Goal: Browse casually: Explore the website without a specific task or goal

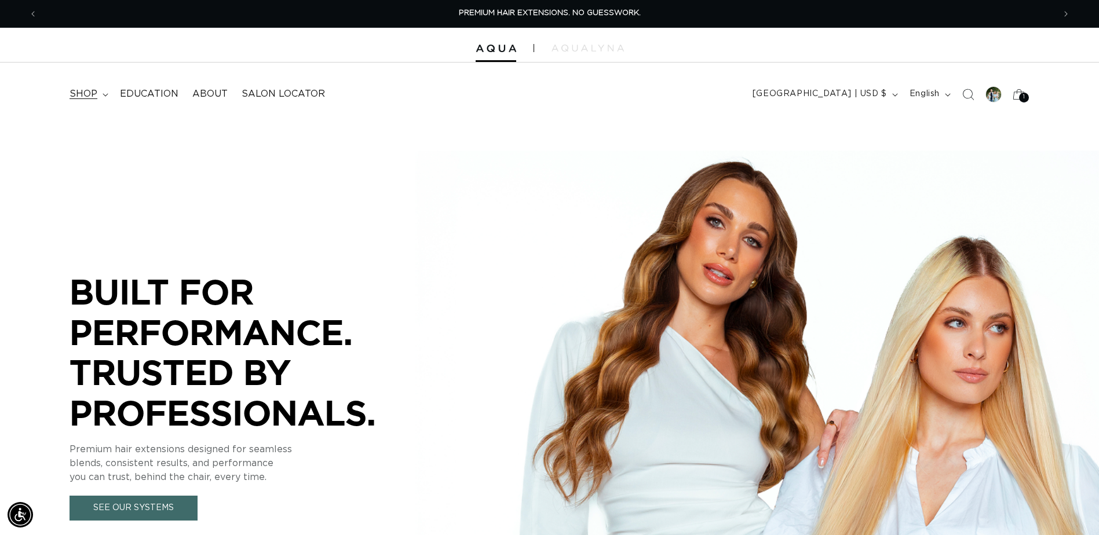
click at [100, 90] on summary "shop" at bounding box center [88, 94] width 50 height 26
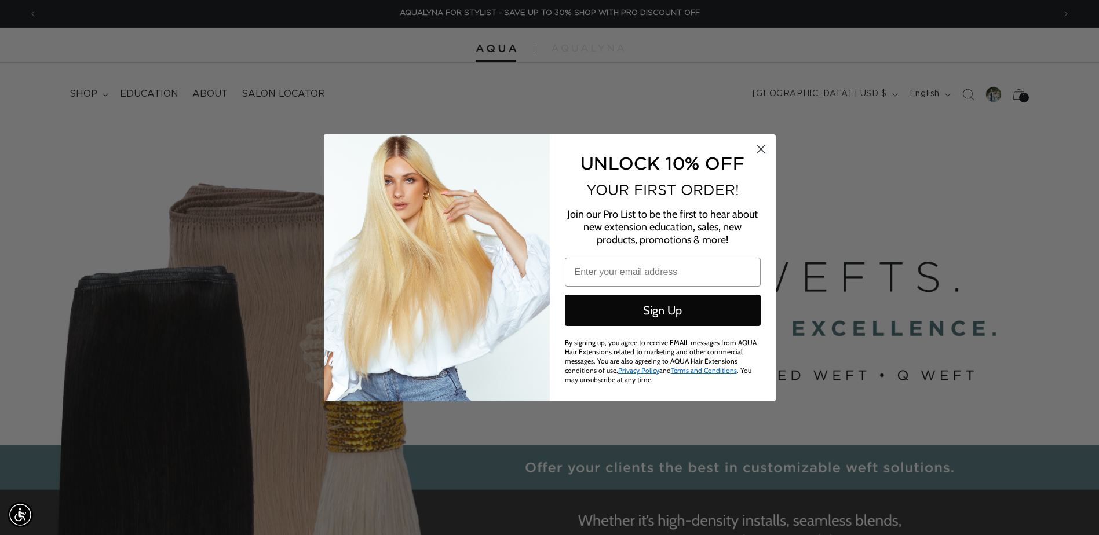
scroll to position [0, 2052]
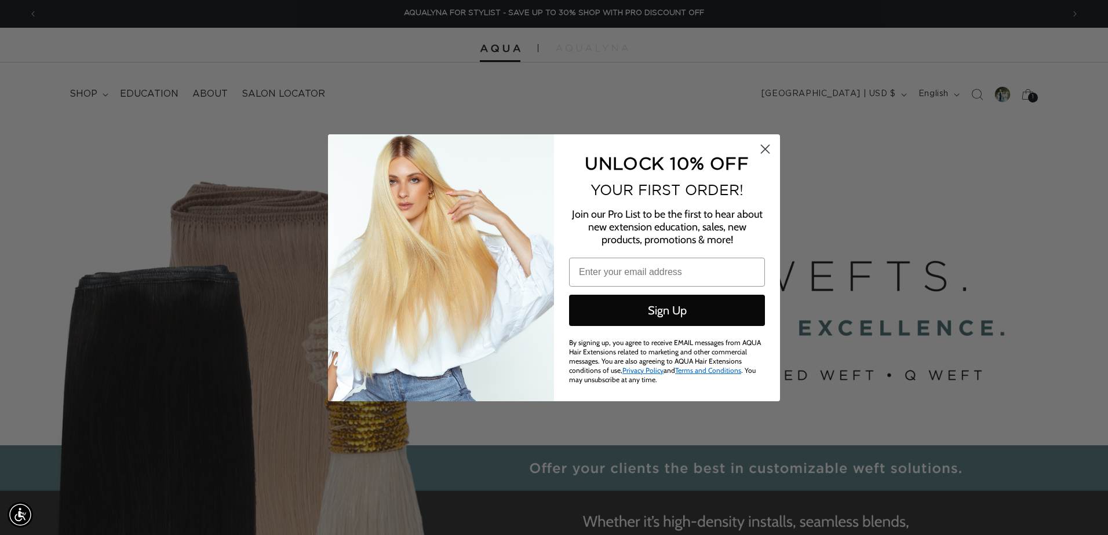
click at [761, 151] on circle "Close dialog" at bounding box center [765, 148] width 19 height 19
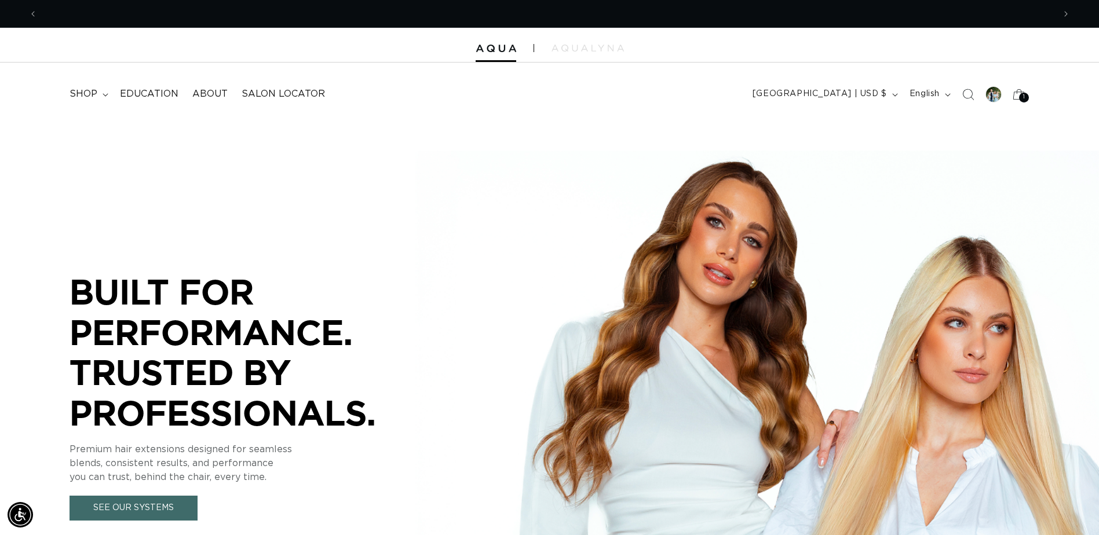
scroll to position [0, 0]
click at [101, 93] on summary "shop" at bounding box center [88, 94] width 50 height 26
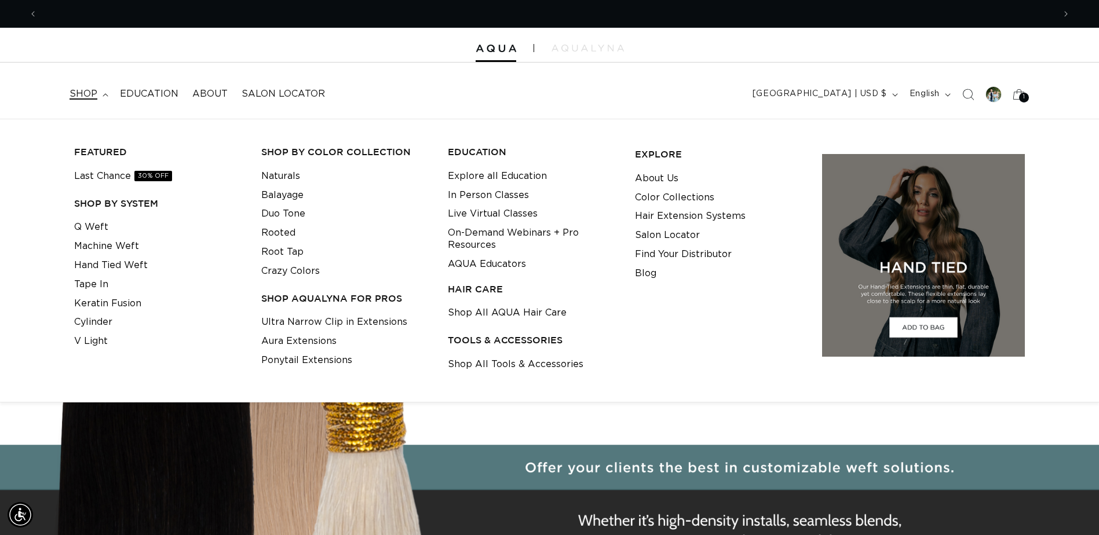
scroll to position [0, 2034]
click at [505, 361] on link "Shop All Tools & Accessories" at bounding box center [516, 364] width 136 height 19
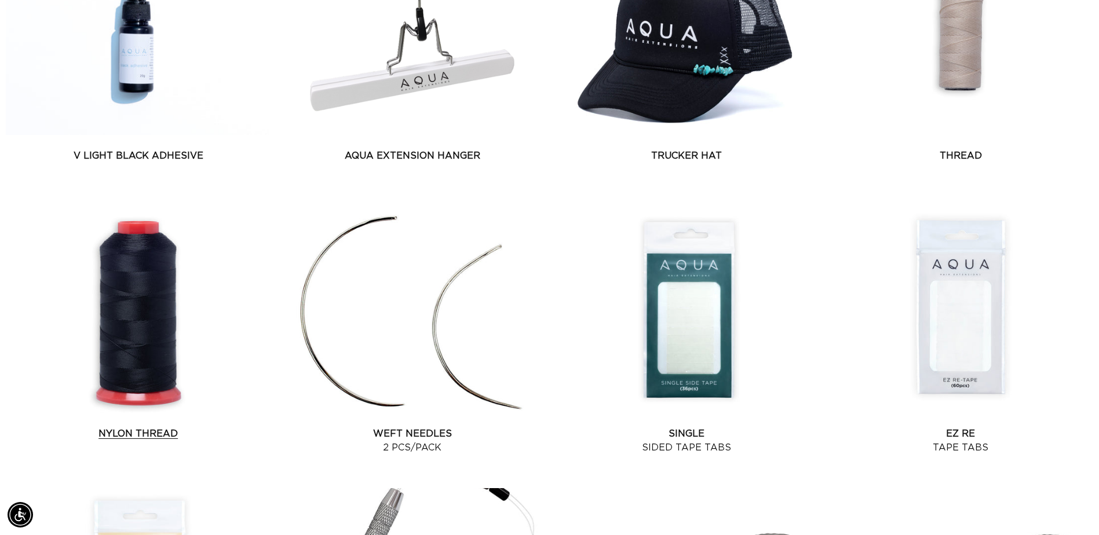
click at [137, 427] on link "Nylon Thread" at bounding box center [138, 434] width 265 height 14
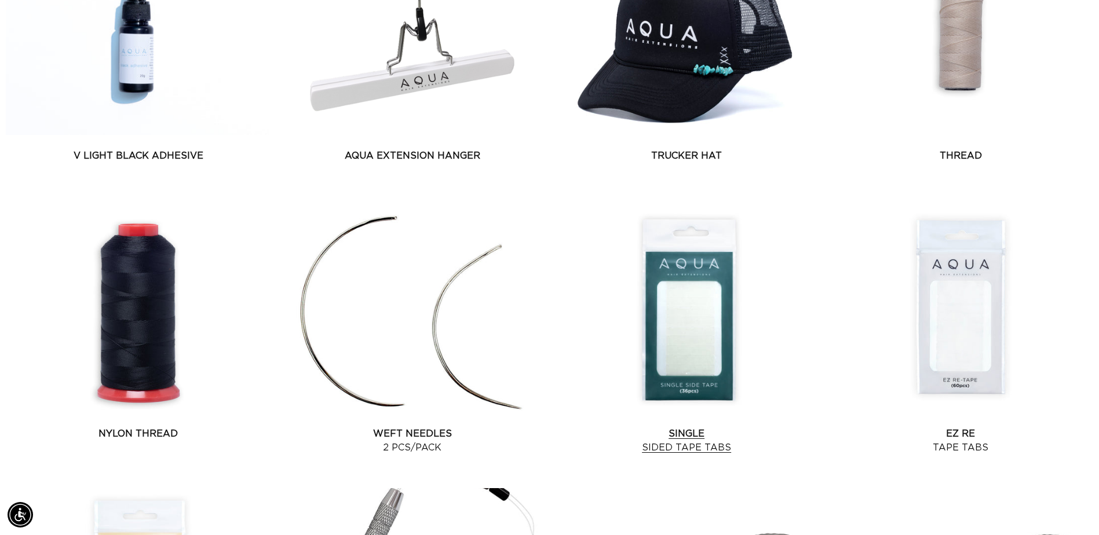
scroll to position [0, 2034]
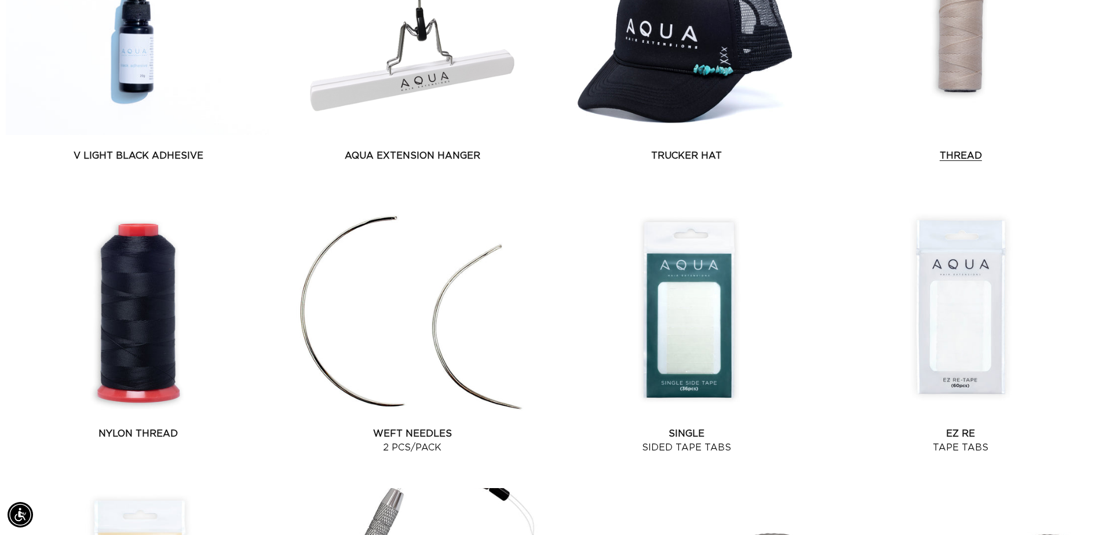
click at [953, 149] on link "Thread" at bounding box center [961, 156] width 265 height 14
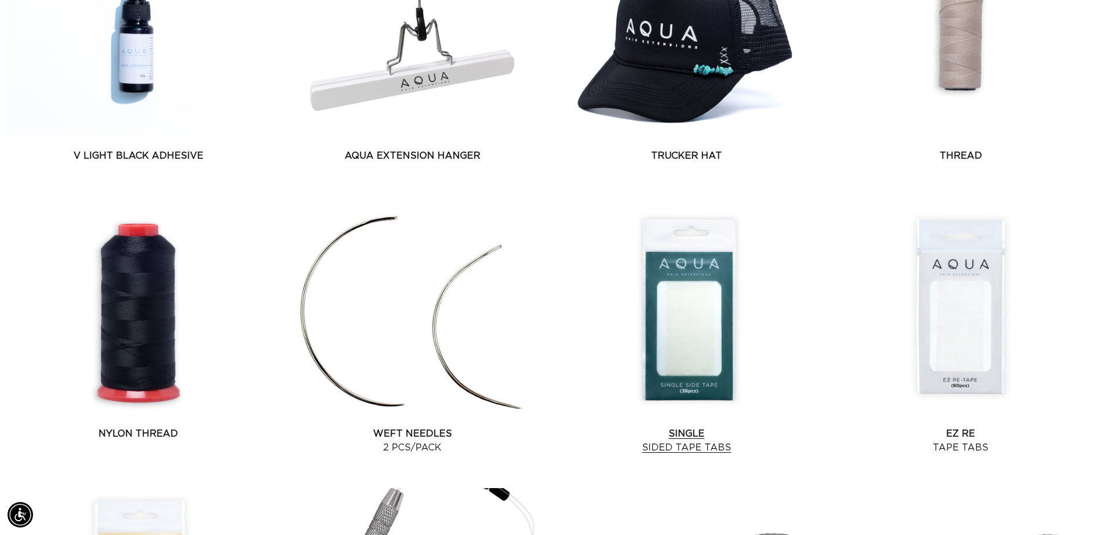
scroll to position [0, 0]
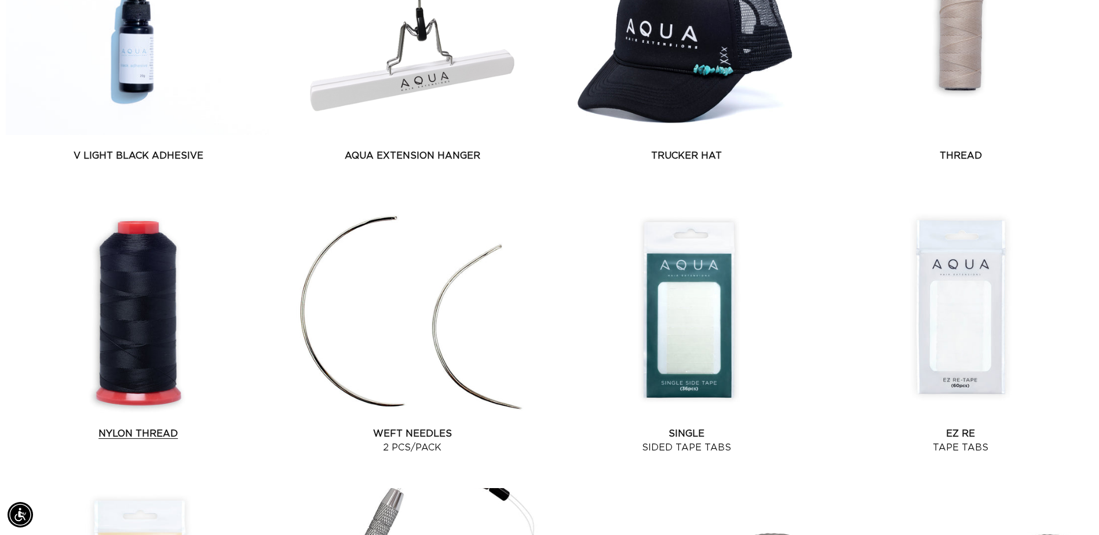
click at [192, 427] on link "Nylon Thread" at bounding box center [138, 434] width 265 height 14
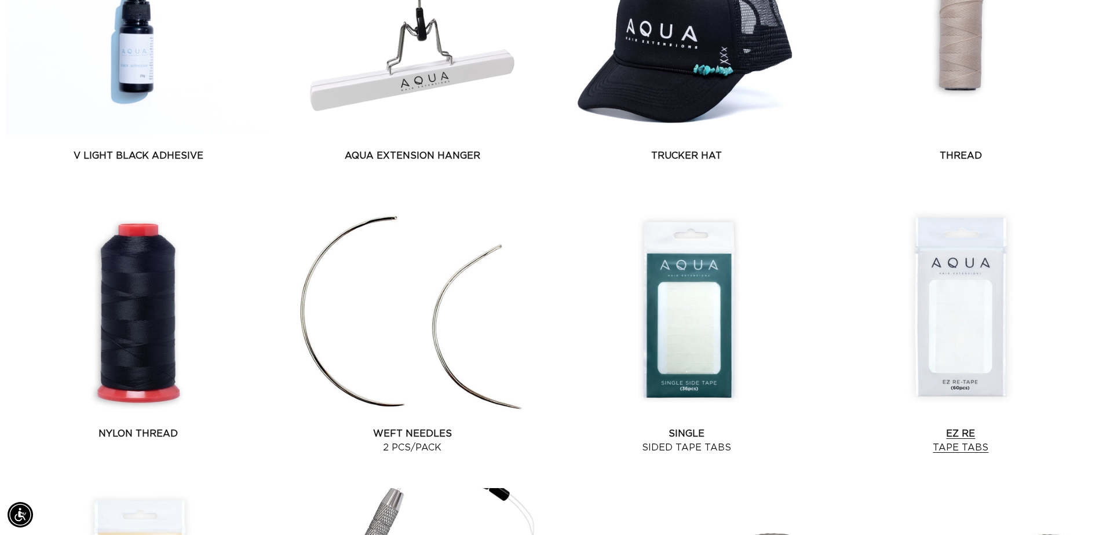
scroll to position [0, 1017]
click at [948, 149] on link "Thread" at bounding box center [961, 156] width 265 height 14
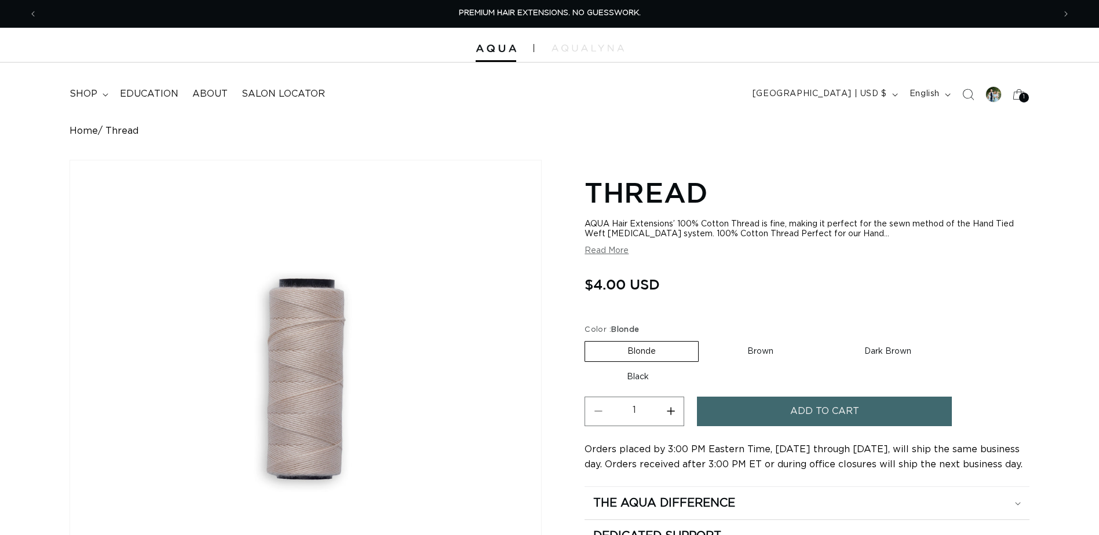
click at [622, 254] on button "Read More" at bounding box center [607, 251] width 44 height 10
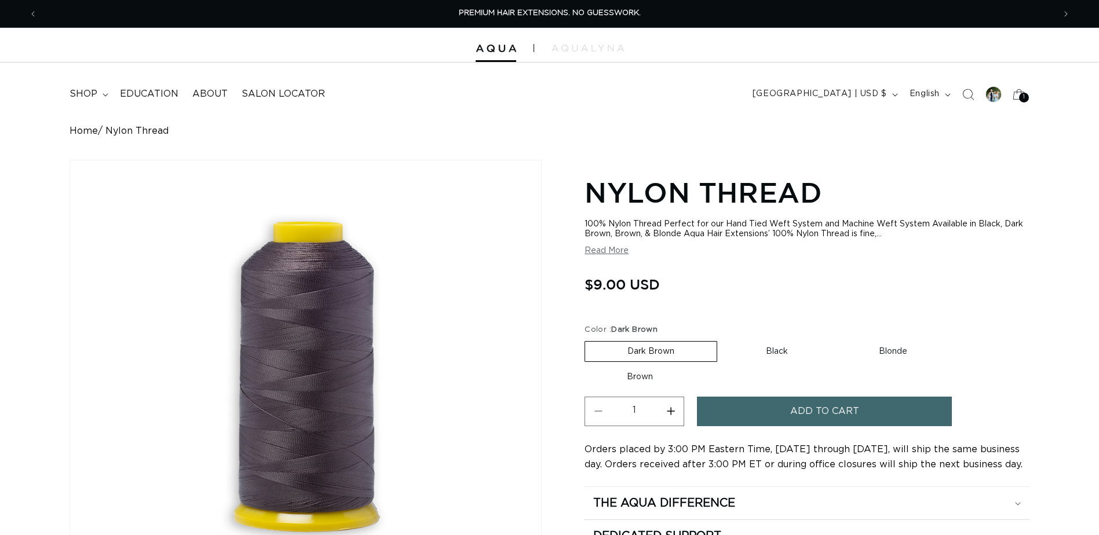
click at [848, 229] on div "100% Nylon Thread Perfect for our Hand Tied Weft System and Machine Weft System…" at bounding box center [807, 230] width 445 height 20
click at [595, 249] on button "Read More" at bounding box center [607, 251] width 44 height 10
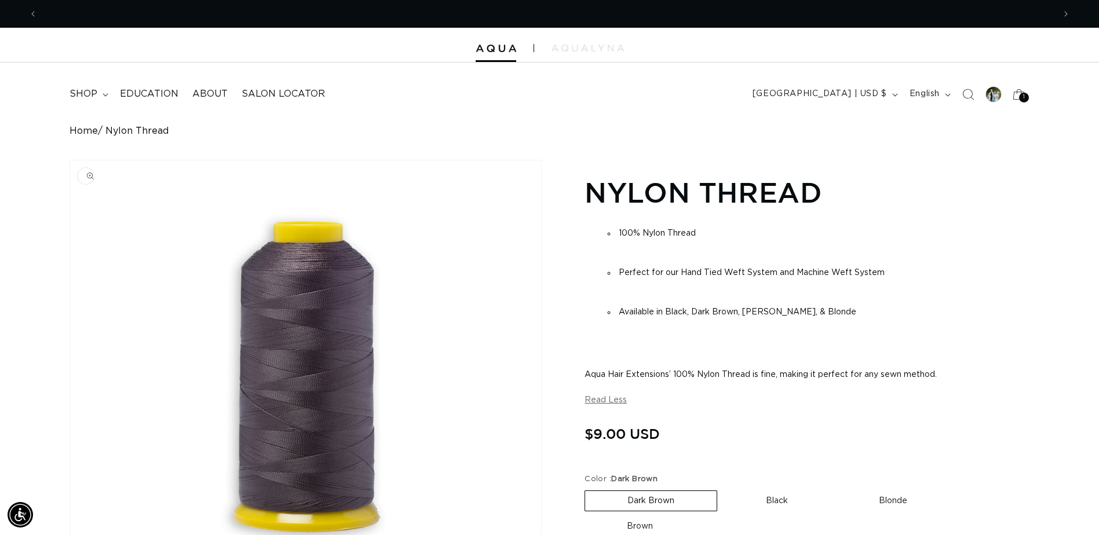
scroll to position [0, 2034]
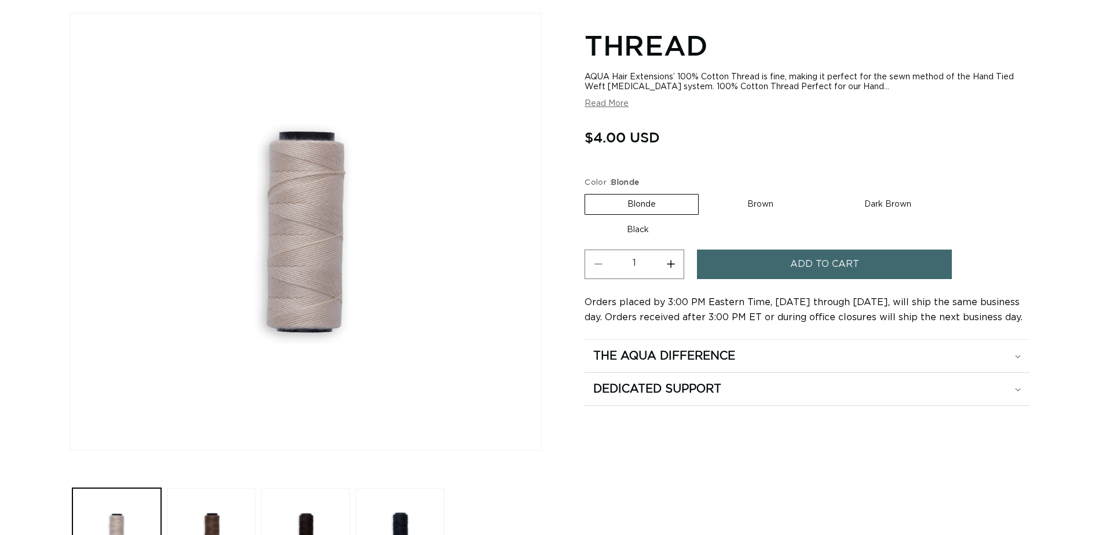
scroll to position [174, 0]
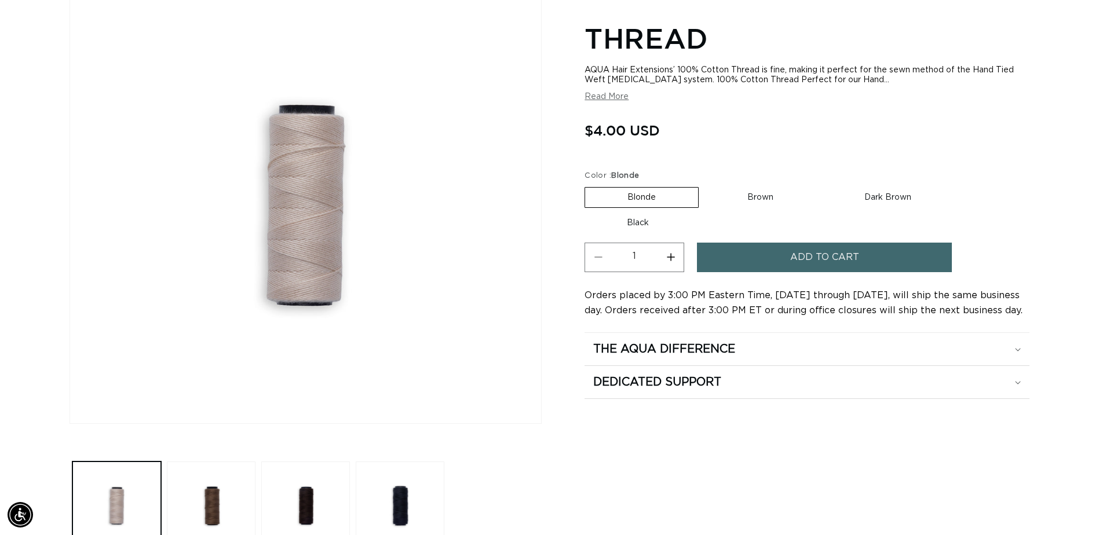
click at [764, 201] on label "Brown Variant sold out or unavailable" at bounding box center [760, 198] width 111 height 20
click at [705, 185] on input "Brown Variant sold out or unavailable" at bounding box center [705, 185] width 1 height 1
radio input "true"
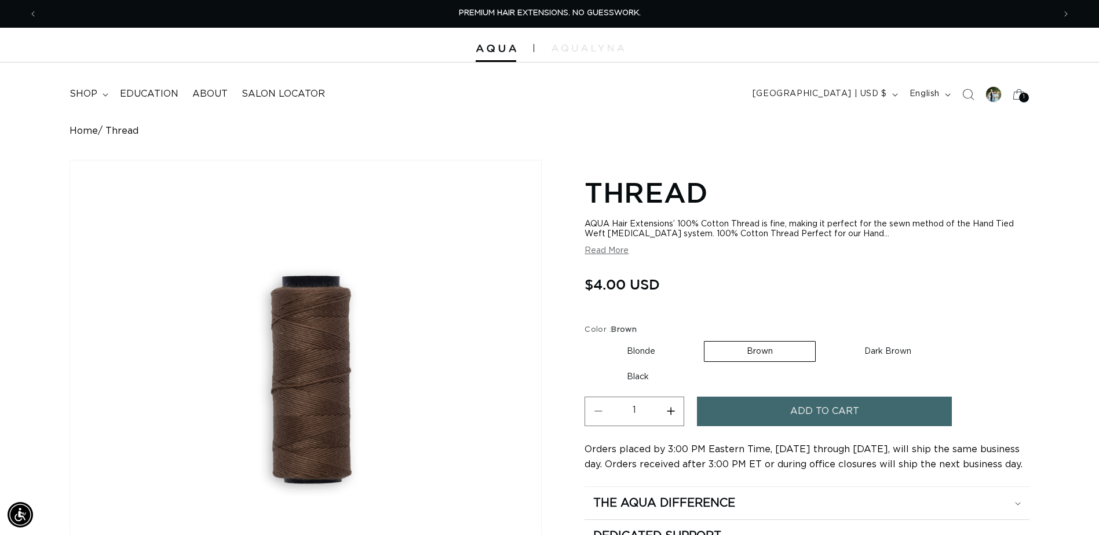
click at [615, 52] on div at bounding box center [549, 45] width 1099 height 35
click at [88, 88] on span "shop" at bounding box center [84, 94] width 28 height 12
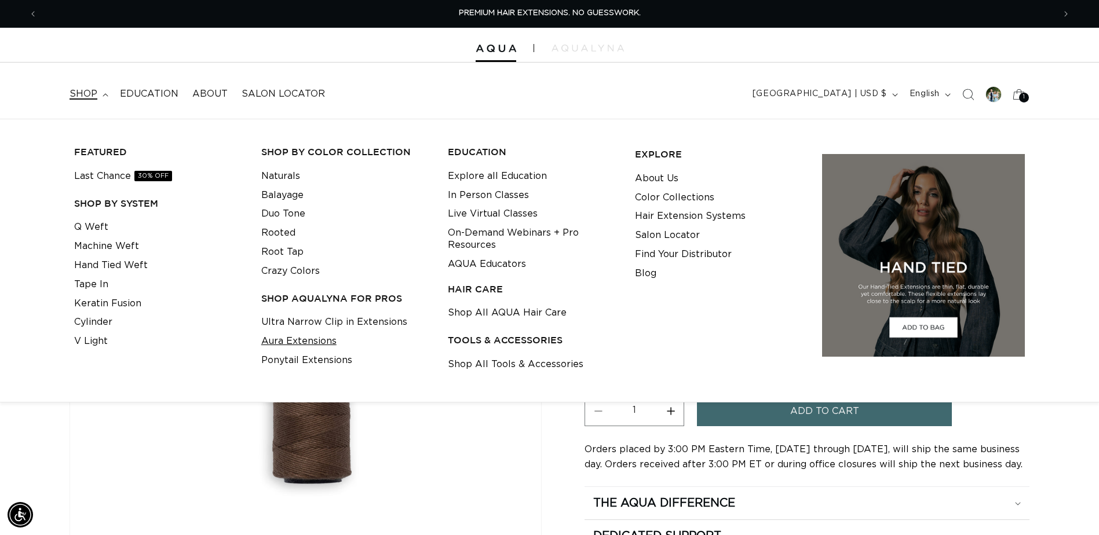
click at [296, 338] on link "Aura Extensions" at bounding box center [298, 341] width 75 height 19
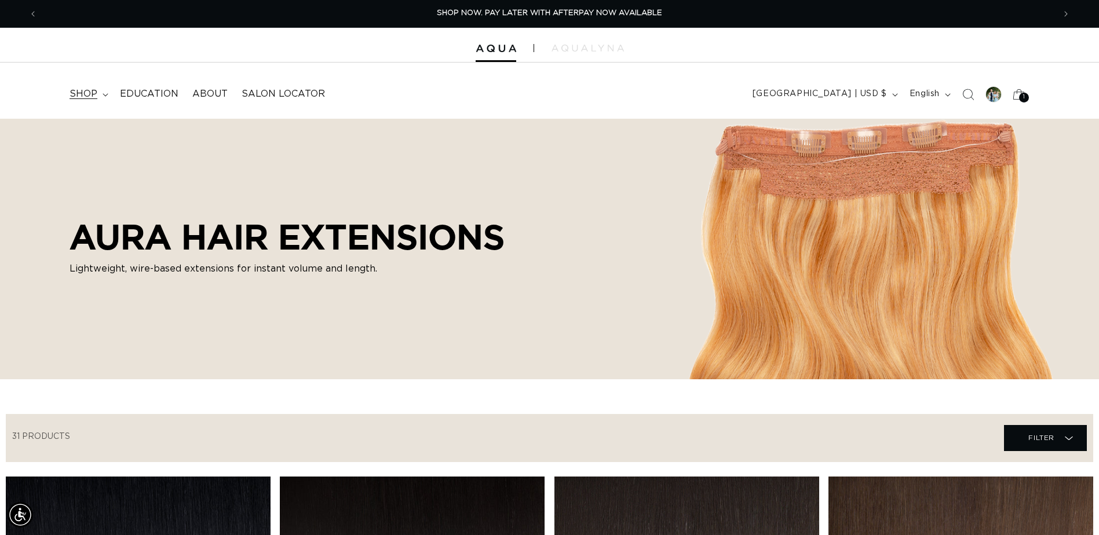
click at [84, 90] on span "shop" at bounding box center [84, 94] width 28 height 12
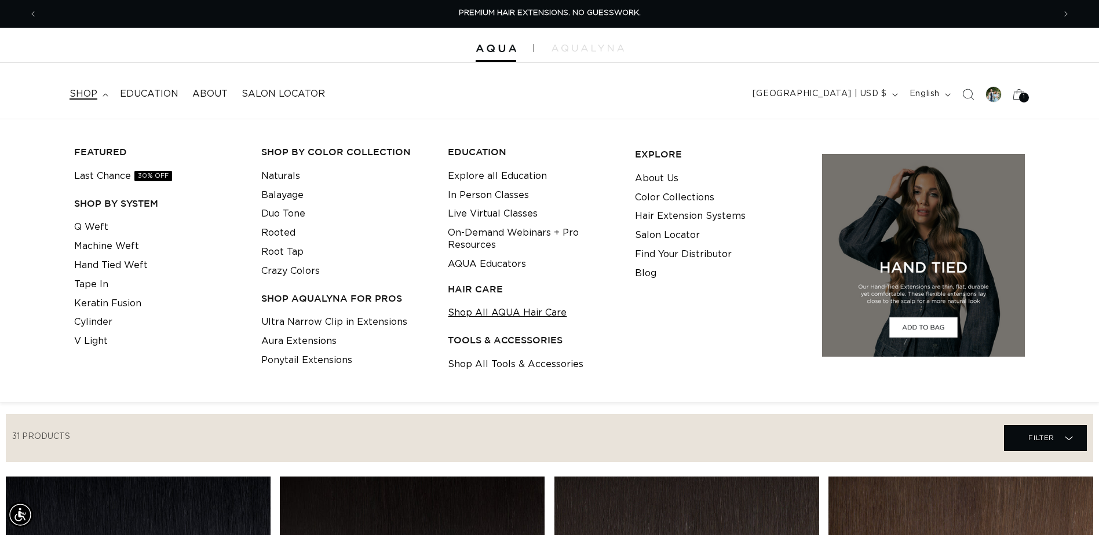
click at [534, 311] on link "Shop All AQUA Hair Care" at bounding box center [507, 313] width 119 height 19
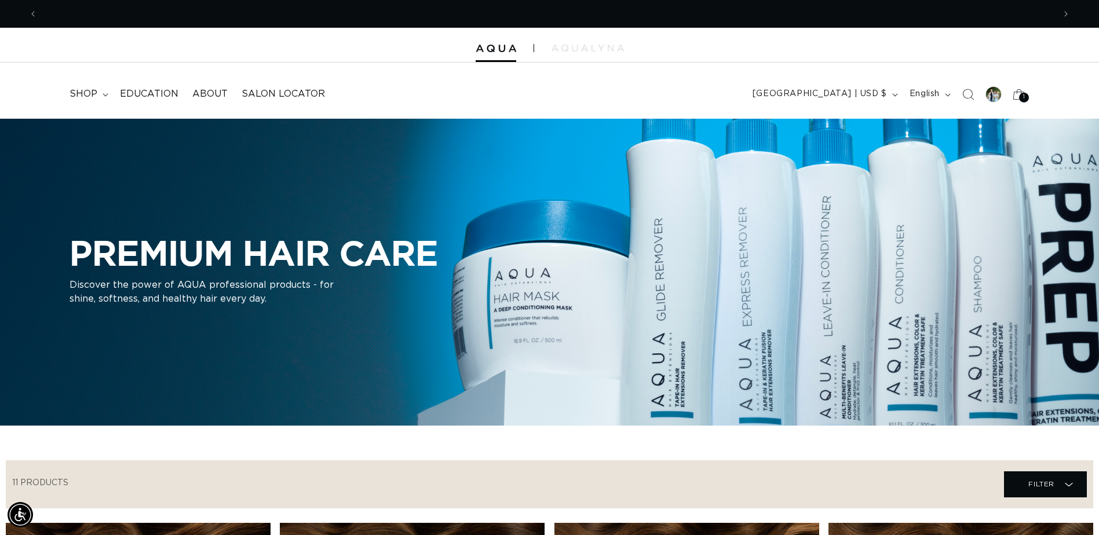
scroll to position [0, 2034]
click at [83, 89] on span "shop" at bounding box center [84, 94] width 28 height 12
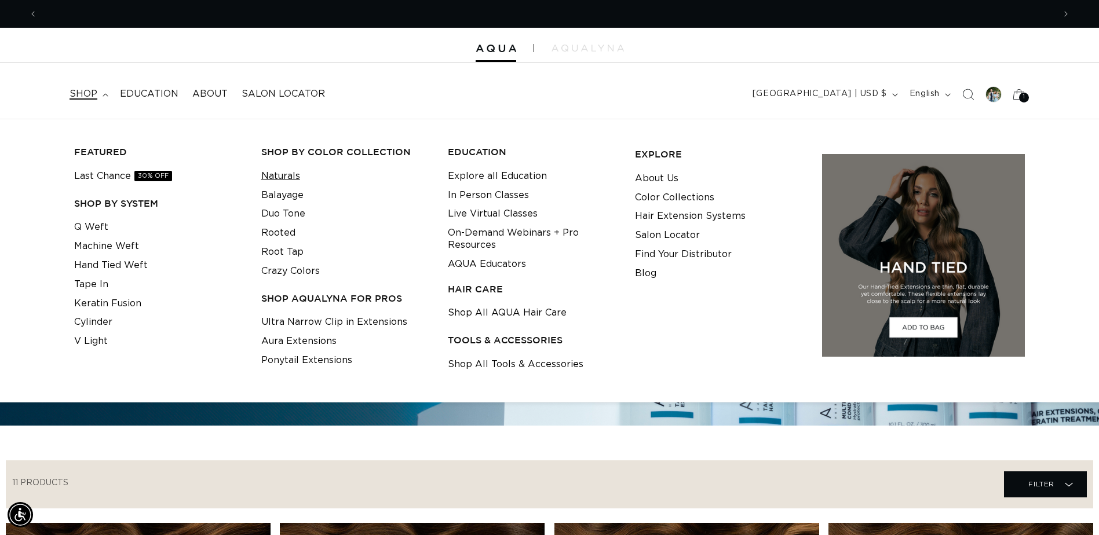
scroll to position [0, 0]
click at [293, 178] on link "Naturals" at bounding box center [280, 176] width 39 height 19
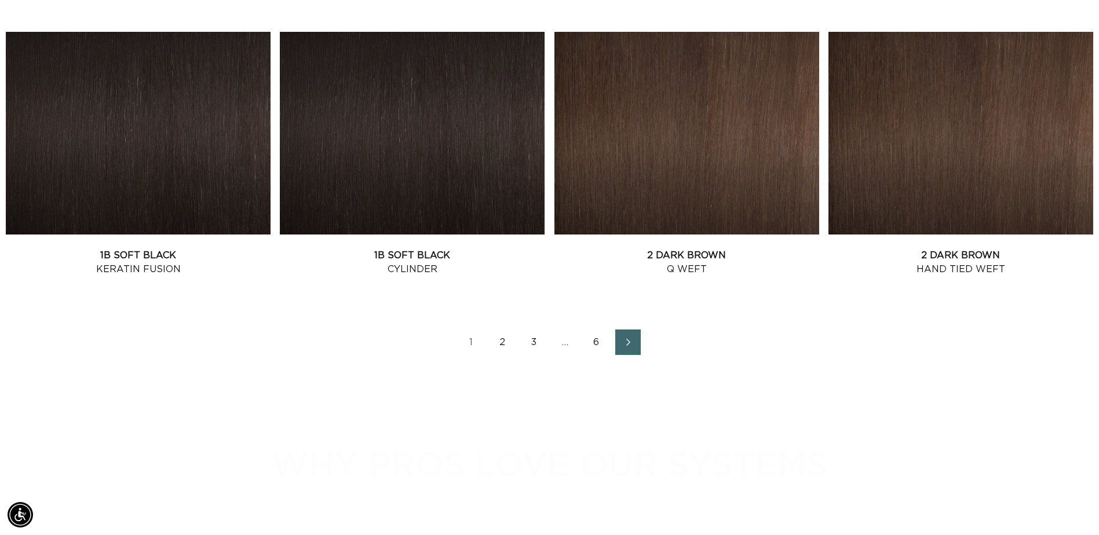
scroll to position [1565, 0]
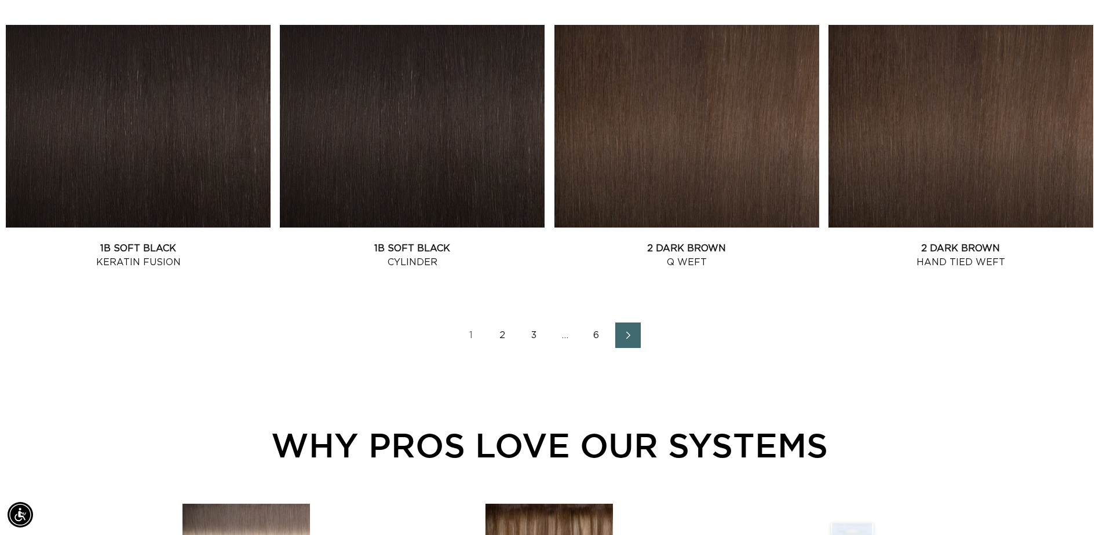
click at [630, 337] on icon "Next page" at bounding box center [628, 335] width 15 height 8
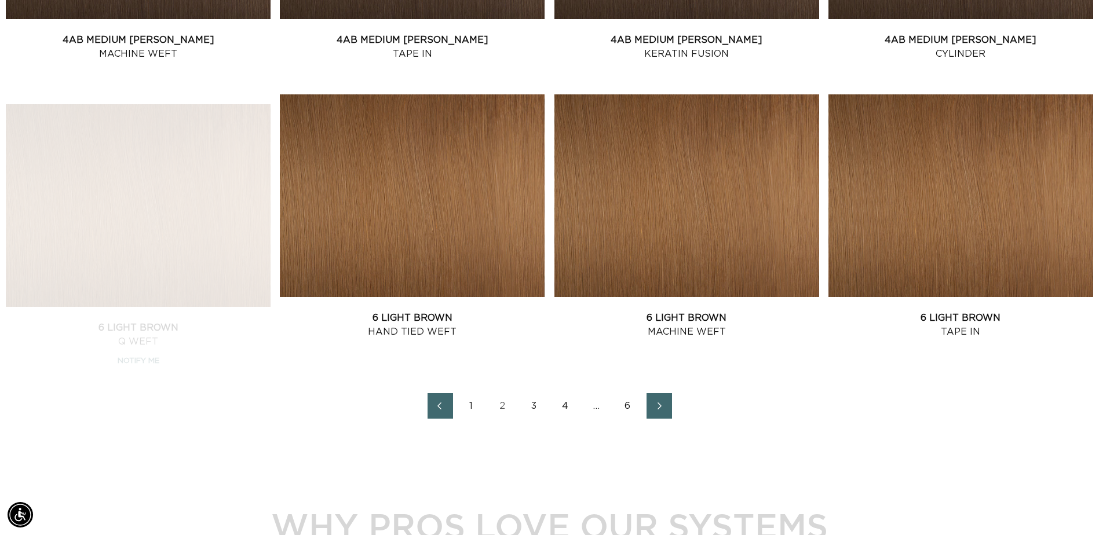
scroll to position [1507, 0]
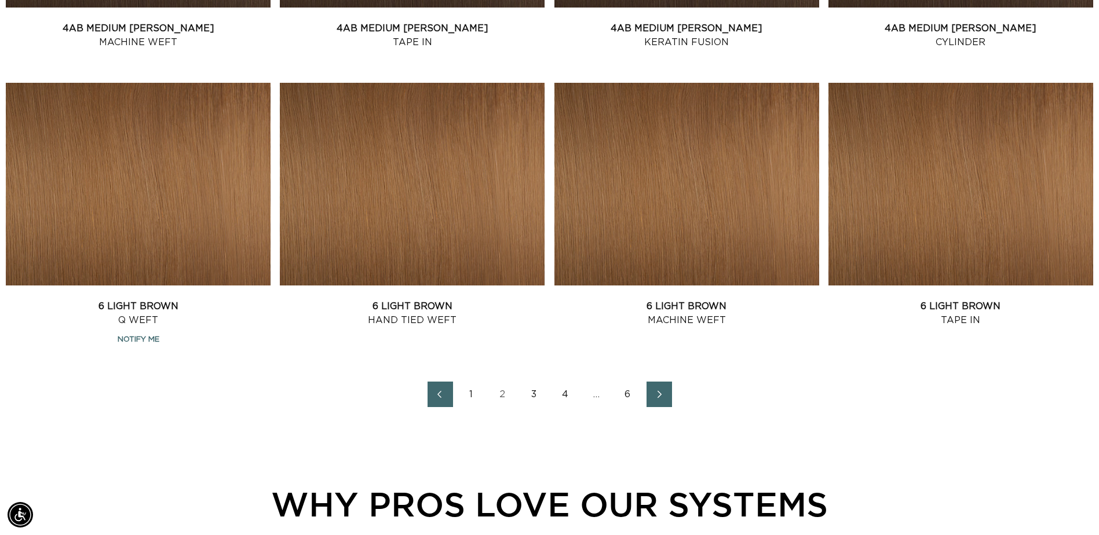
click at [662, 392] on icon "Next page" at bounding box center [660, 395] width 15 height 8
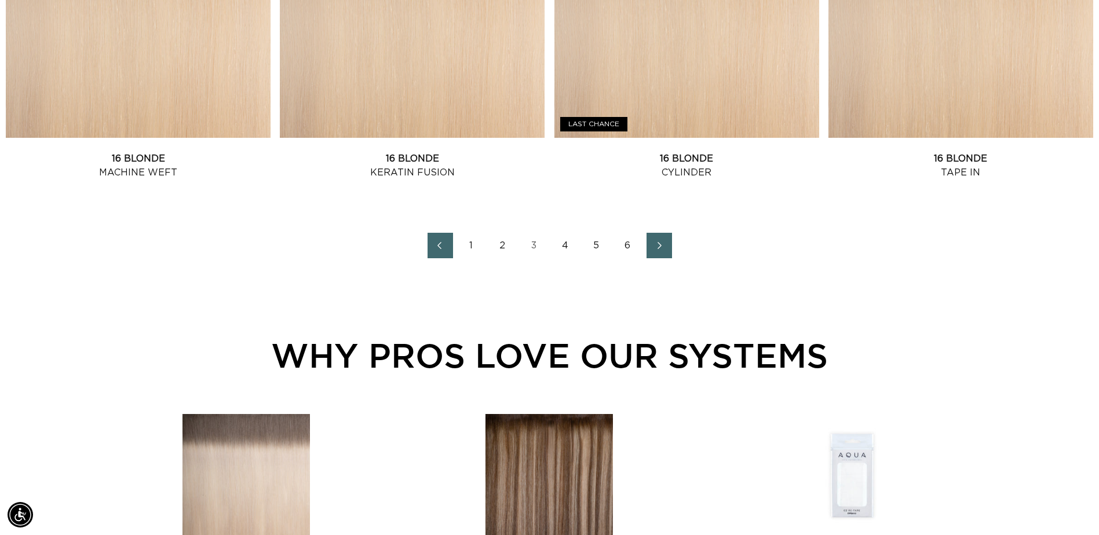
scroll to position [1681, 0]
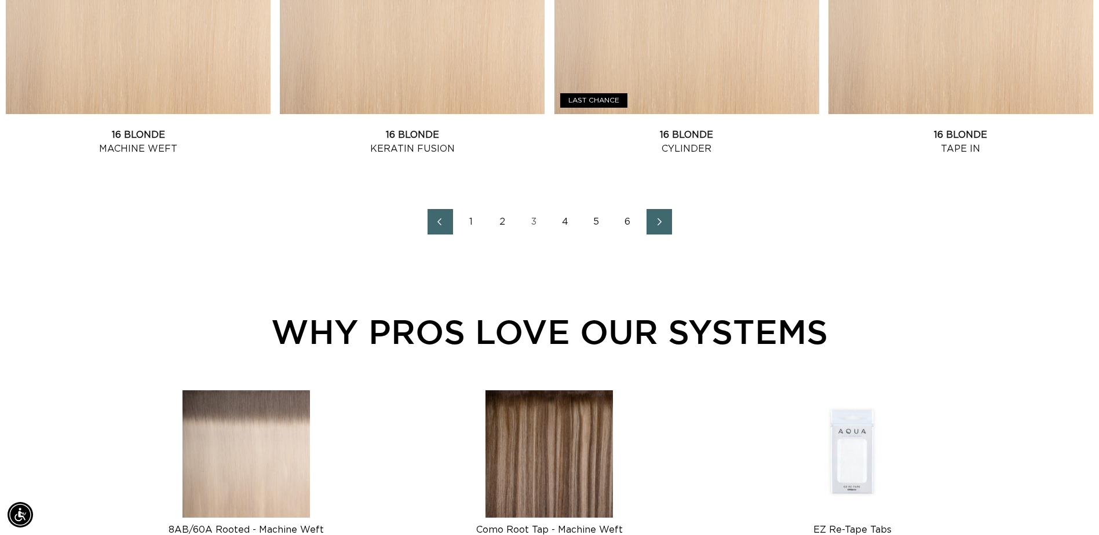
click at [655, 218] on icon "Next page" at bounding box center [660, 222] width 15 height 8
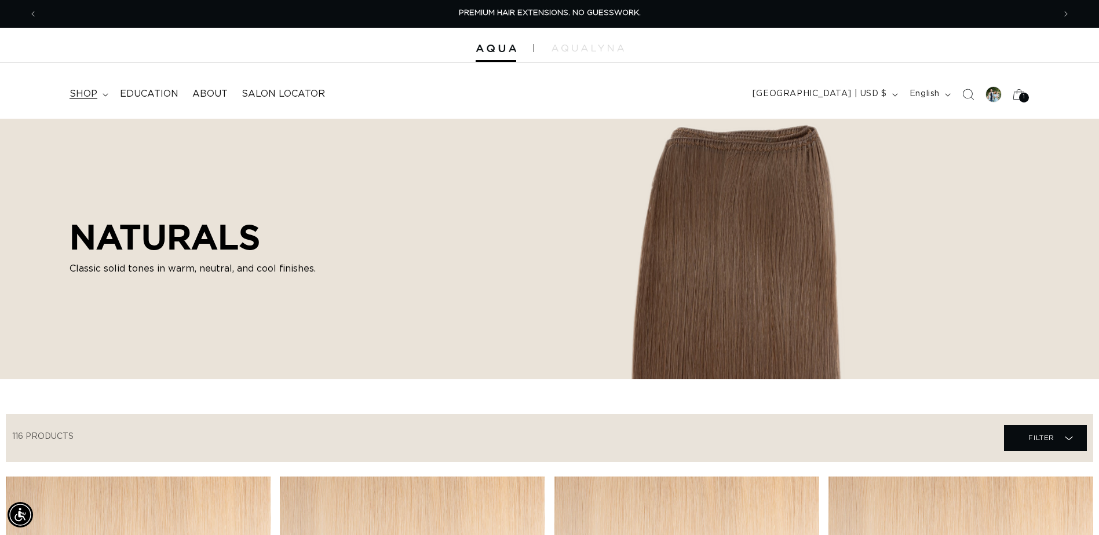
click at [92, 98] on span "shop" at bounding box center [84, 94] width 28 height 12
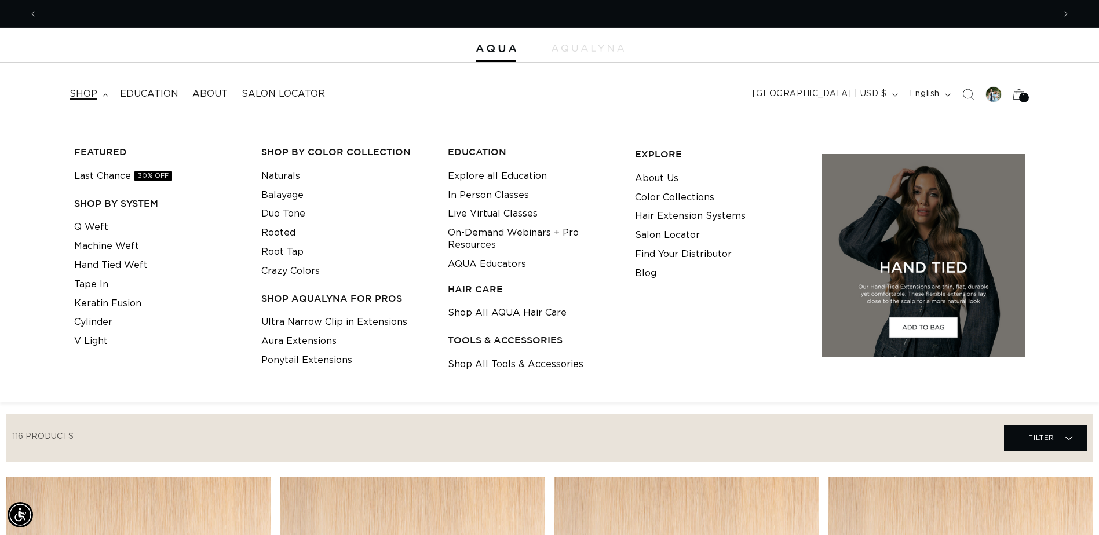
scroll to position [0, 1017]
click at [334, 366] on link "Ponytail Extensions" at bounding box center [306, 360] width 91 height 19
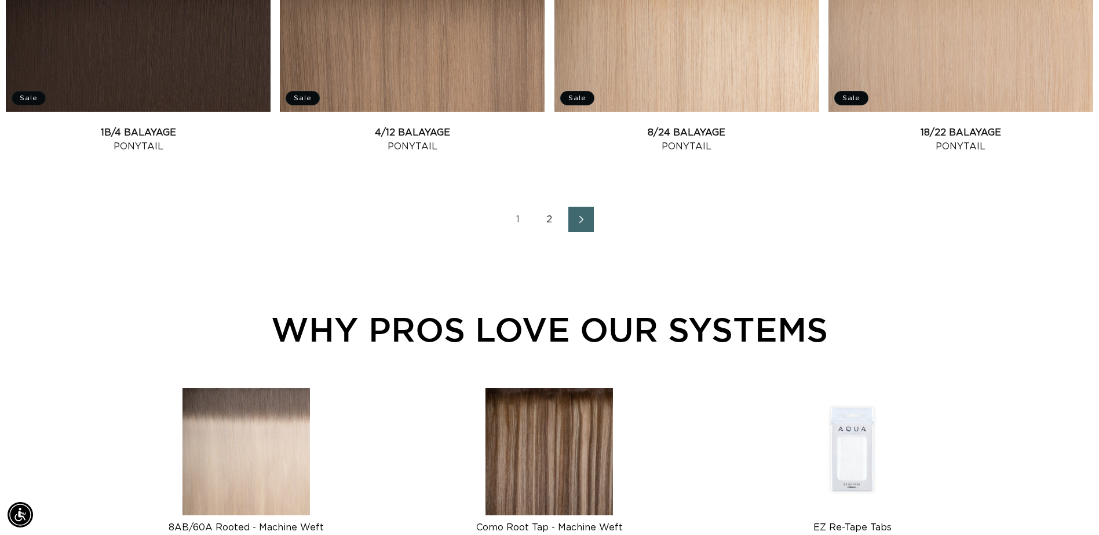
scroll to position [0, 1017]
click at [573, 212] on link "Next page" at bounding box center [581, 219] width 25 height 25
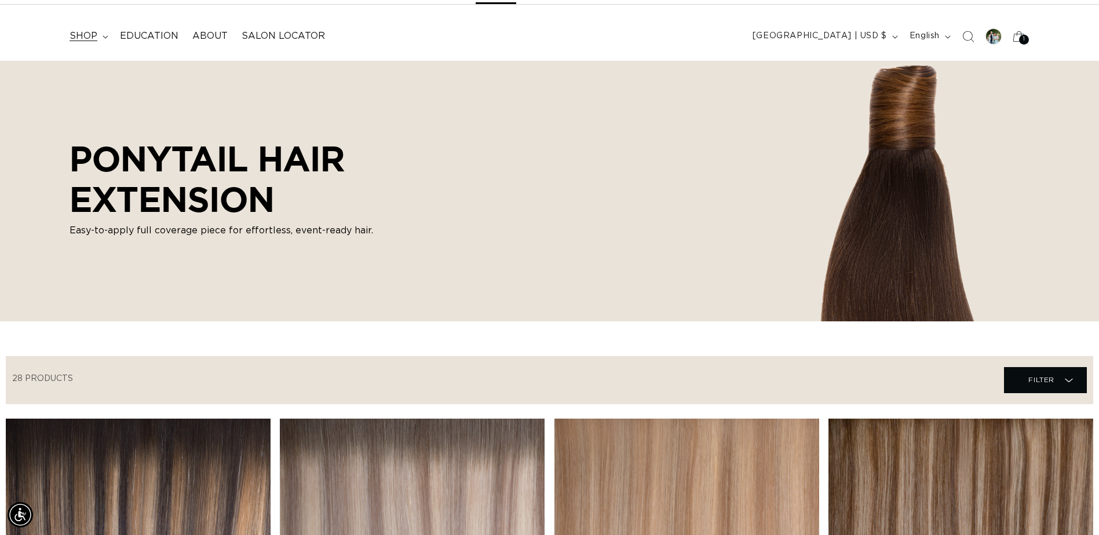
click at [99, 38] on summary "shop" at bounding box center [88, 36] width 50 height 26
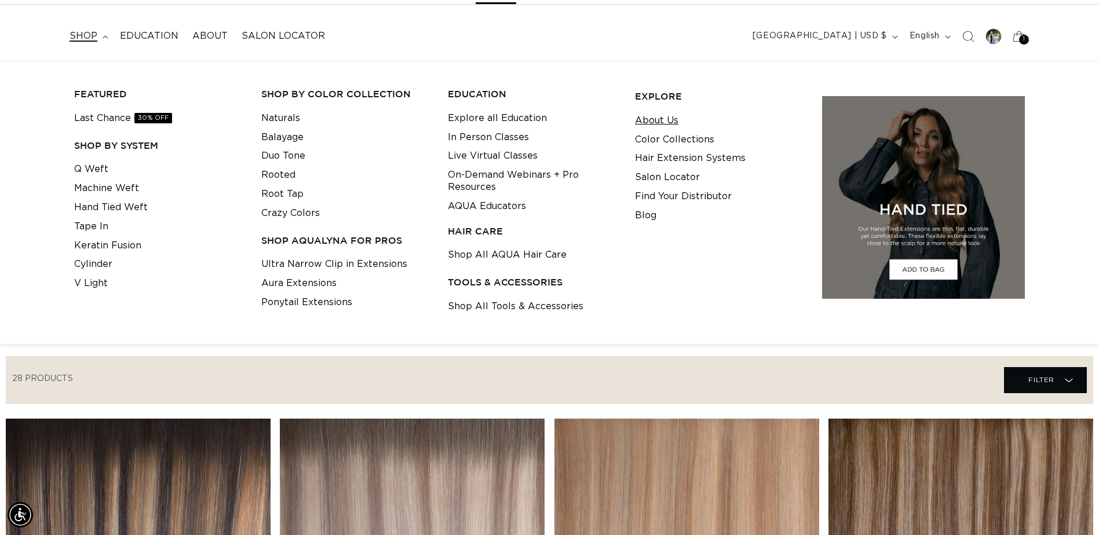
scroll to position [0, 2034]
click at [665, 161] on link "Hair Extension Systems" at bounding box center [690, 158] width 111 height 19
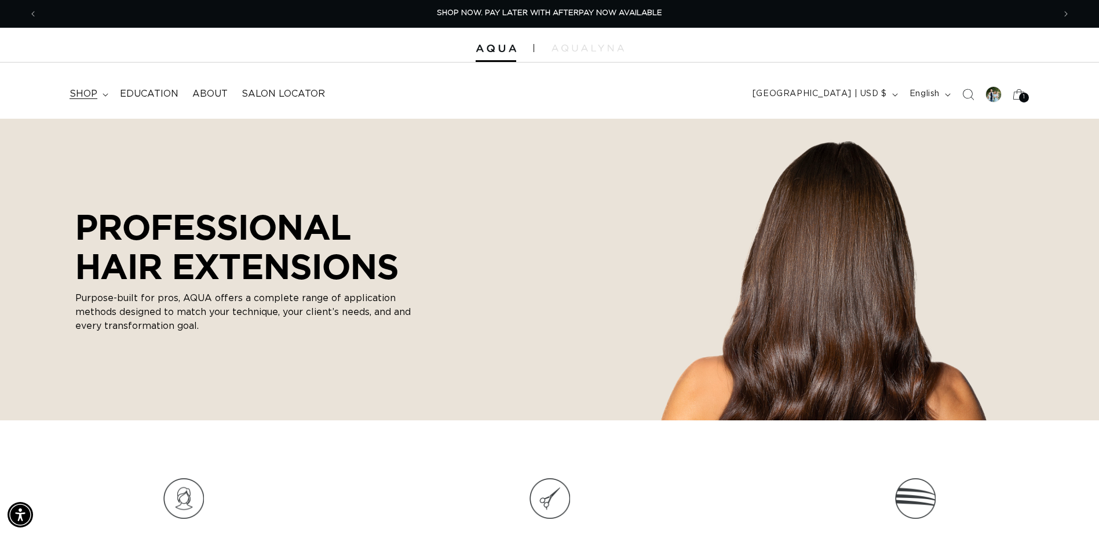
click at [96, 93] on span "shop" at bounding box center [84, 94] width 28 height 12
